Goal: Task Accomplishment & Management: Use online tool/utility

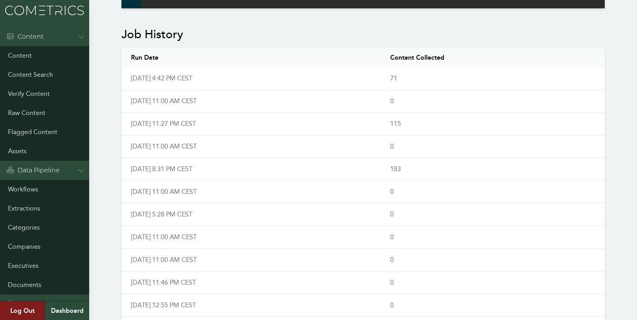
scroll to position [536, 0]
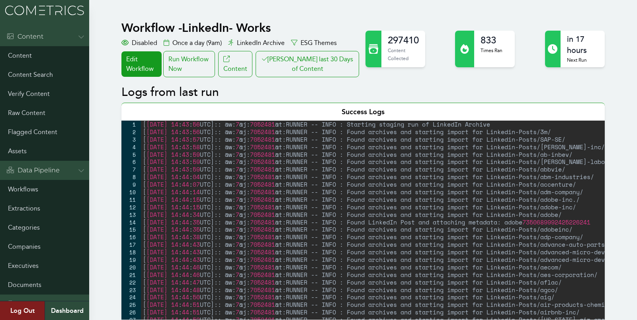
click at [317, 54] on button "[PERSON_NAME] last 30 Days of Content" at bounding box center [306, 64] width 103 height 26
